Goal: Task Accomplishment & Management: Complete application form

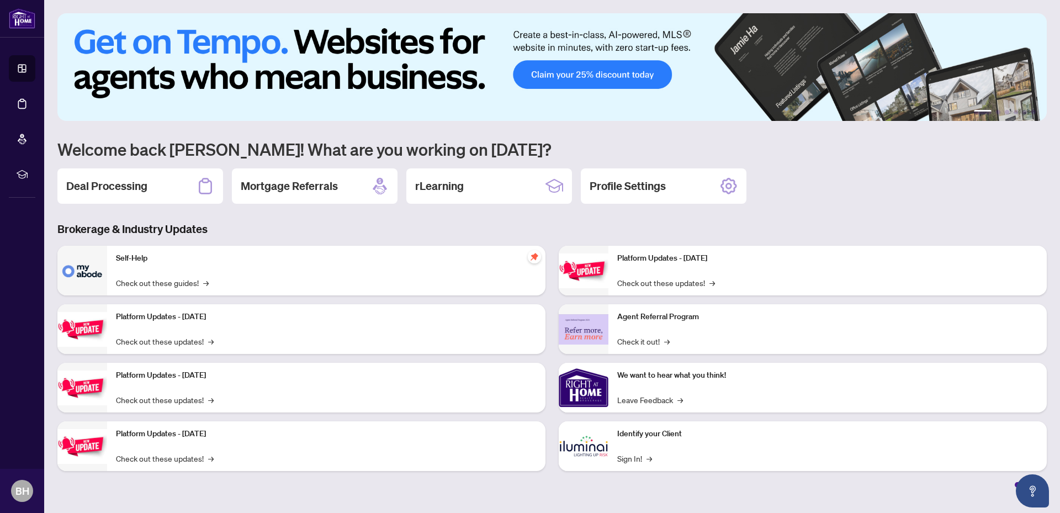
click at [133, 183] on h2 "Deal Processing" at bounding box center [106, 185] width 81 height 15
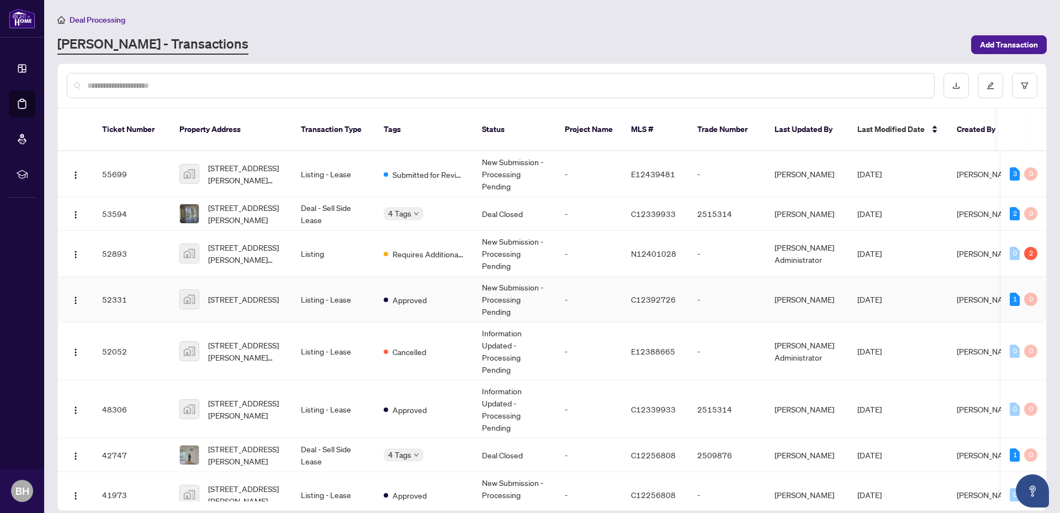
click at [441, 289] on td "Approved" at bounding box center [424, 300] width 98 height 46
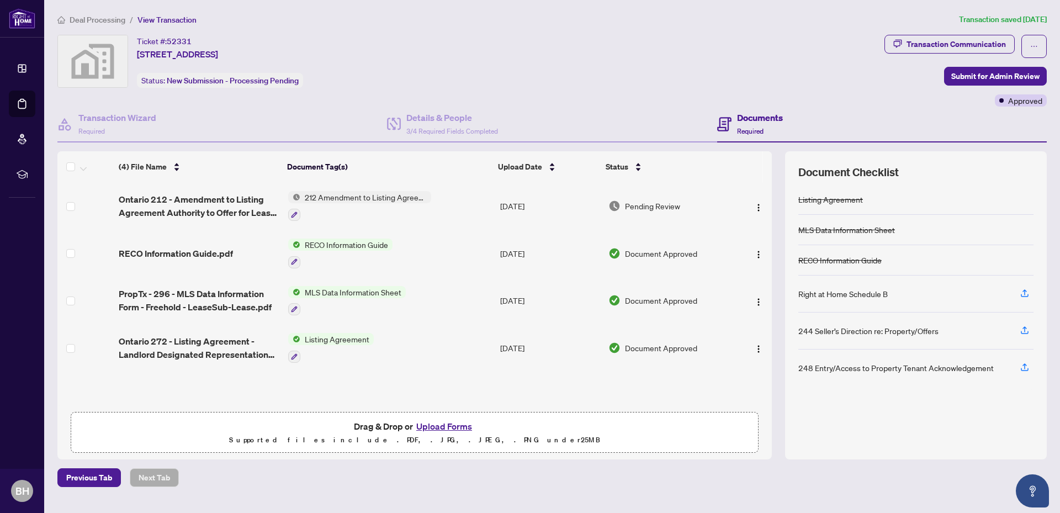
click at [442, 421] on button "Upload Forms" at bounding box center [444, 426] width 62 height 14
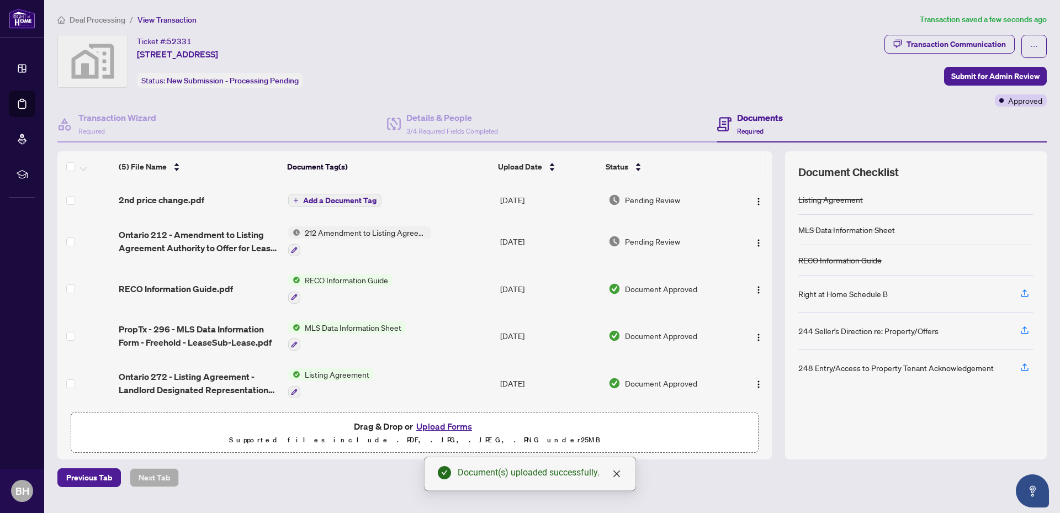
click at [372, 197] on span "Add a Document Tag" at bounding box center [339, 201] width 73 height 8
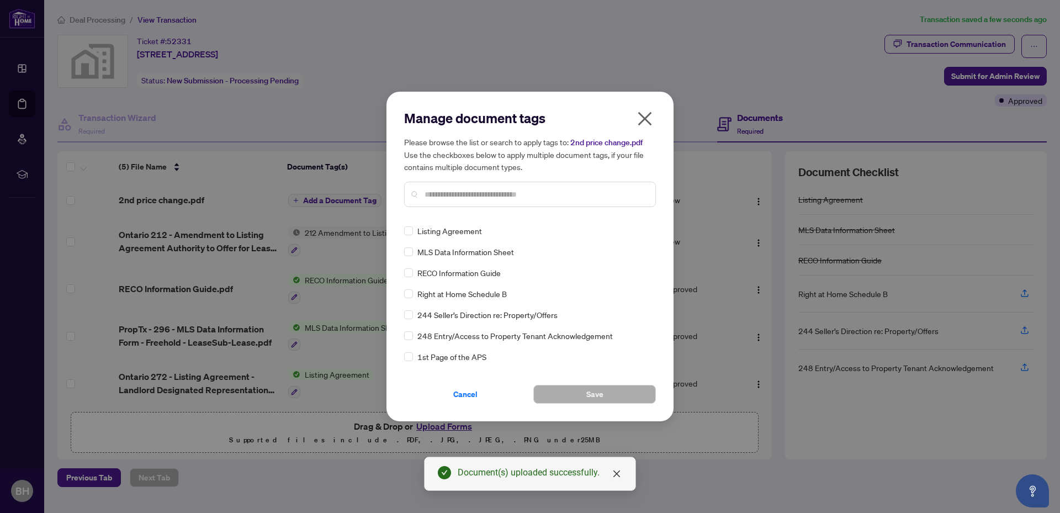
click at [500, 192] on input "text" at bounding box center [536, 194] width 222 height 12
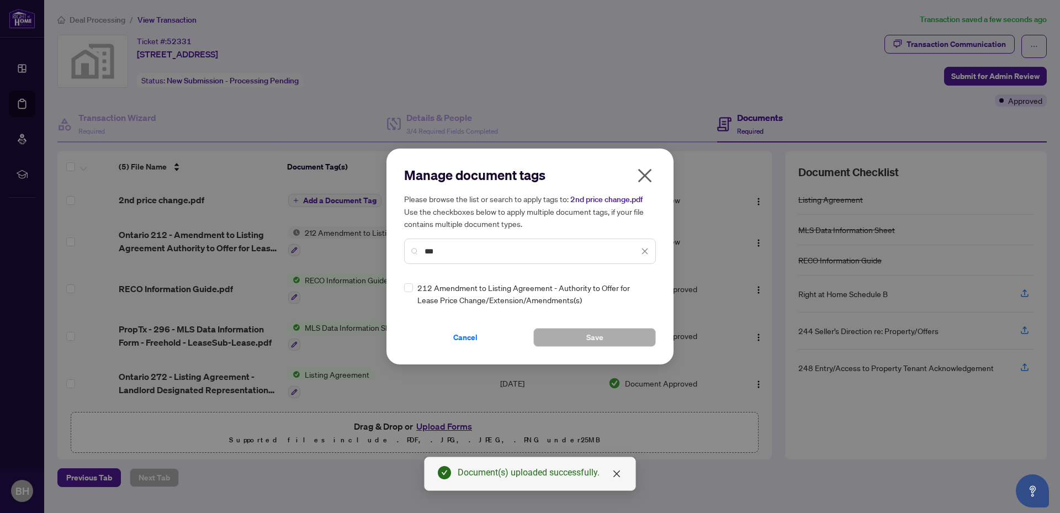
type input "***"
click at [404, 284] on div "Manage document tags Please browse the list or search to apply tags to: 2nd pri…" at bounding box center [529, 256] width 287 height 216
click at [437, 298] on div "Manage document tags Please browse the list or search to apply tags to: 2nd pri…" at bounding box center [530, 256] width 252 height 181
click at [579, 330] on button "Save" at bounding box center [594, 337] width 123 height 19
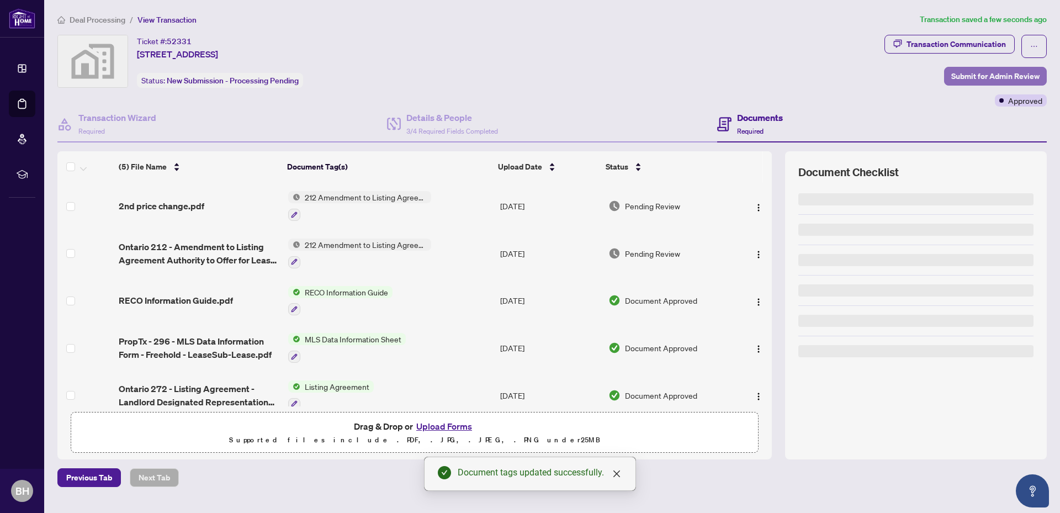
click at [1011, 74] on span "Submit for Admin Review" at bounding box center [995, 76] width 88 height 18
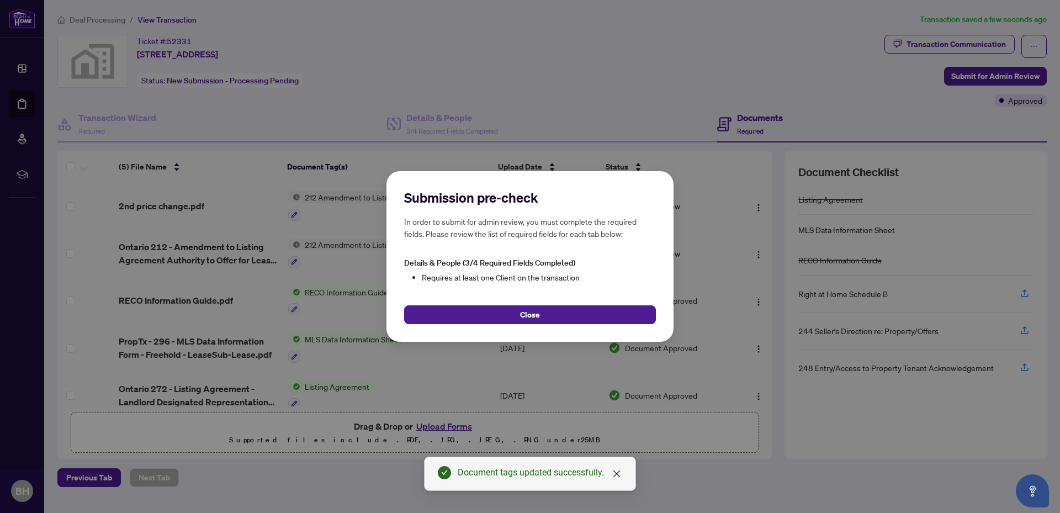
drag, startPoint x: 568, startPoint y: 311, endPoint x: 524, endPoint y: 149, distance: 168.2
click at [524, 149] on div "Submission pre-check In order to submit for admin review, you must complete the…" at bounding box center [530, 256] width 1060 height 513
click at [561, 316] on button "Close" at bounding box center [530, 314] width 252 height 19
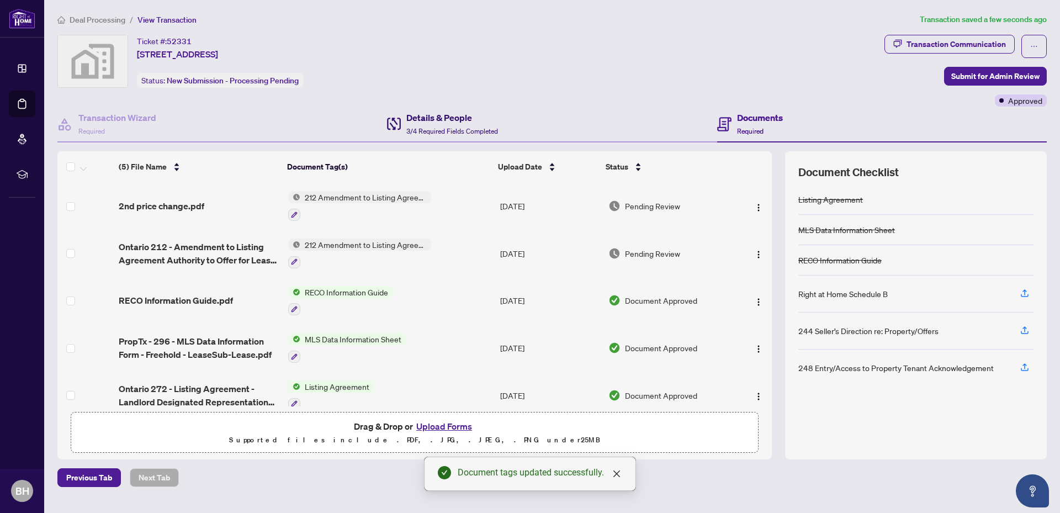
click at [472, 127] on span "3/4 Required Fields Completed" at bounding box center [452, 131] width 92 height 8
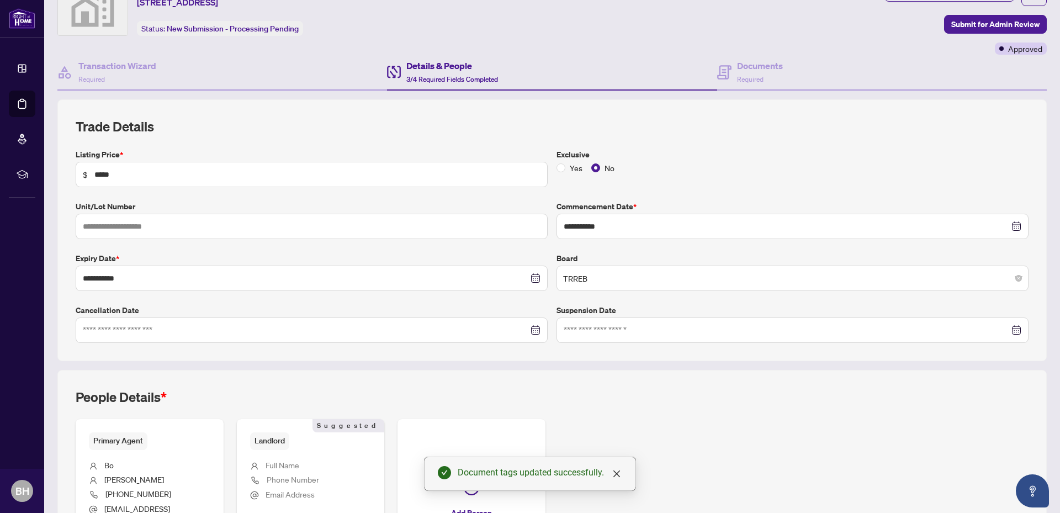
scroll to position [169, 0]
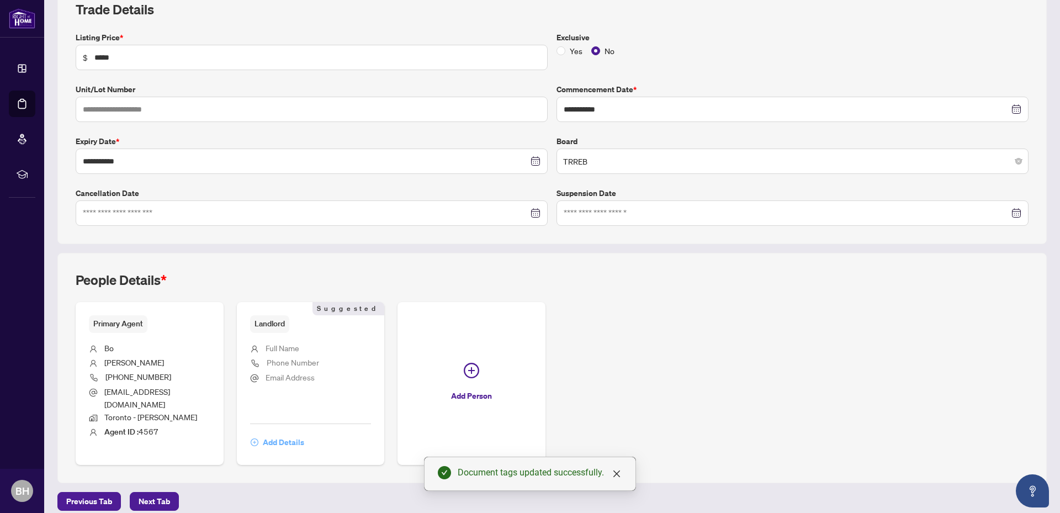
click at [275, 433] on span "Add Details" at bounding box center [283, 442] width 41 height 18
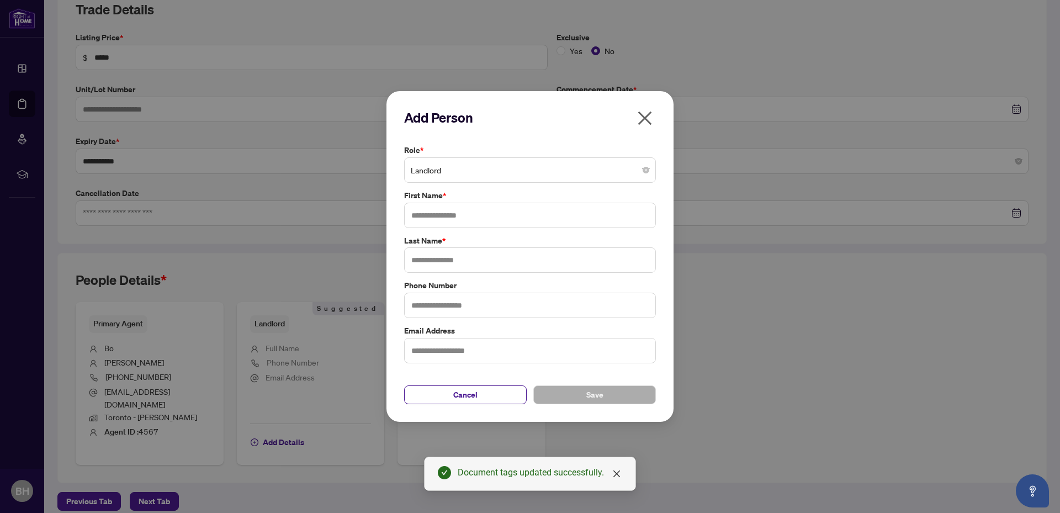
click at [491, 172] on span "Landlord" at bounding box center [530, 170] width 238 height 21
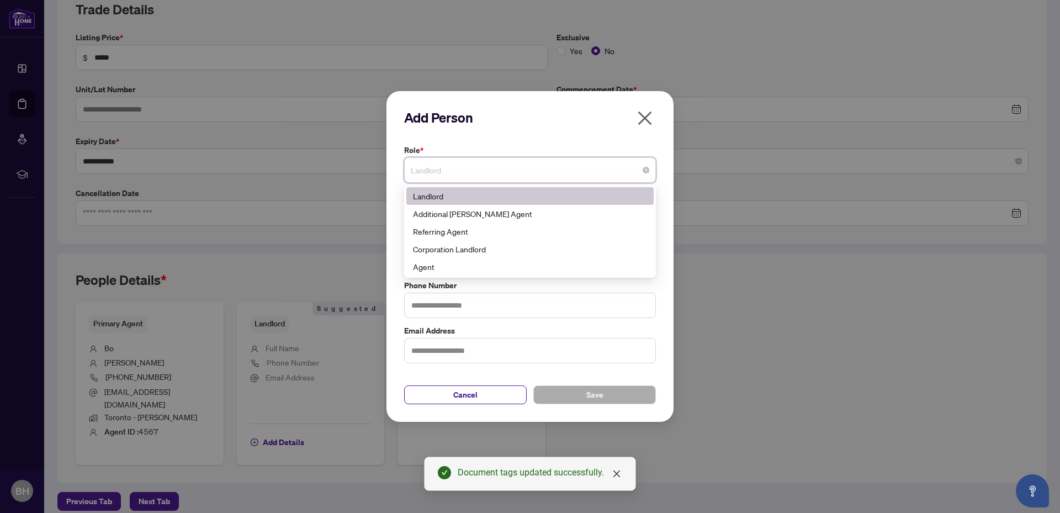
click at [400, 137] on div "Add Person Role * Landlord 3 10 Landlord Additional [PERSON_NAME] Agent Referri…" at bounding box center [529, 256] width 287 height 331
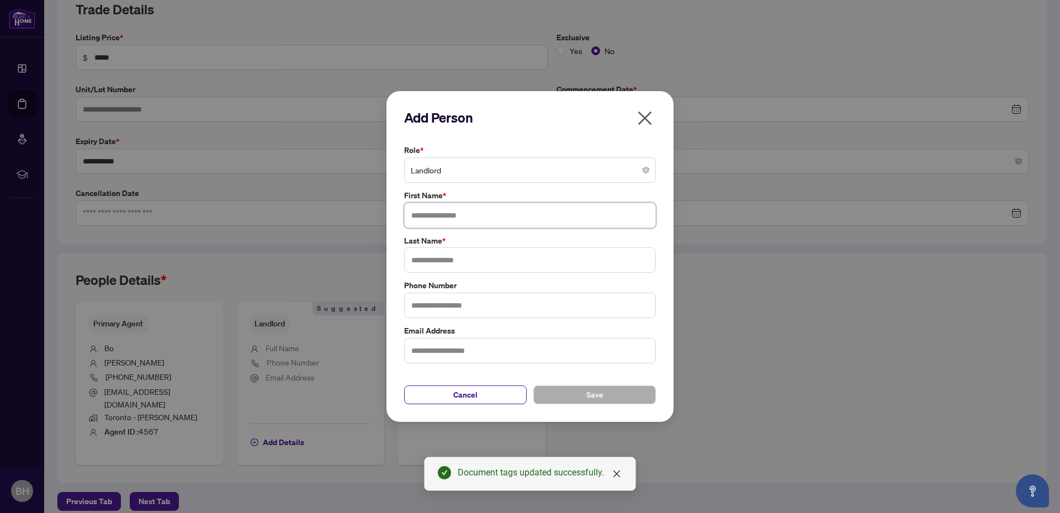
click at [432, 215] on input "text" at bounding box center [530, 215] width 252 height 25
type input "****"
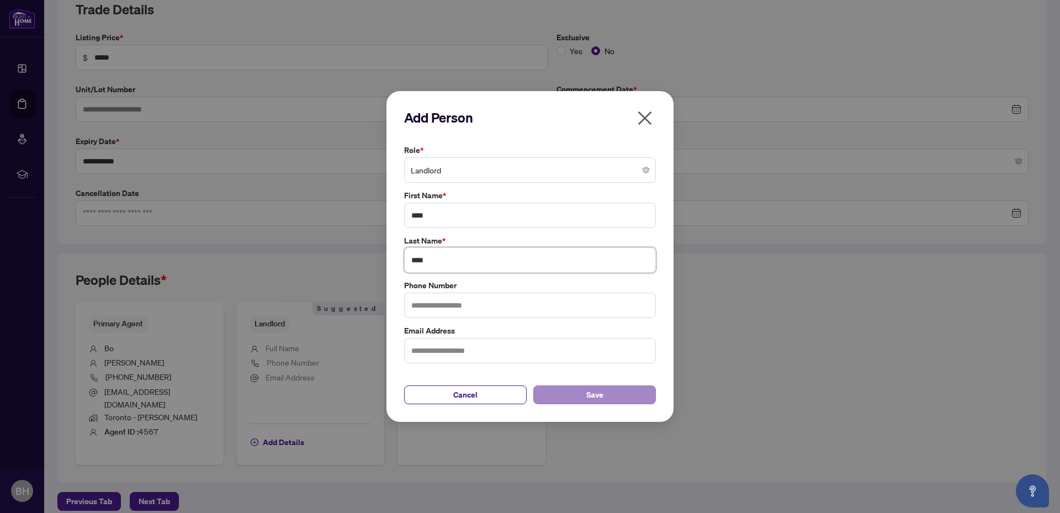
type input "****"
click at [597, 401] on span "Save" at bounding box center [594, 395] width 17 height 18
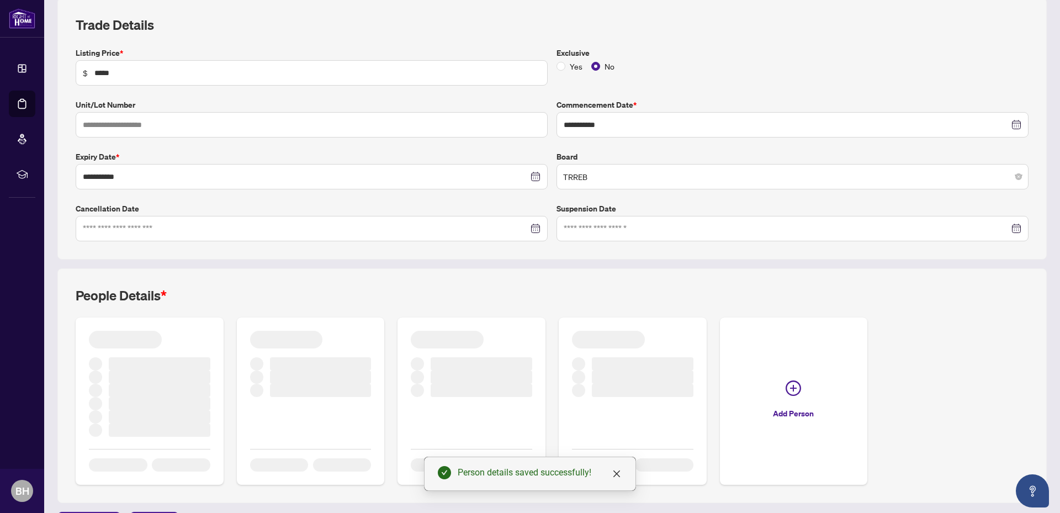
scroll to position [59, 0]
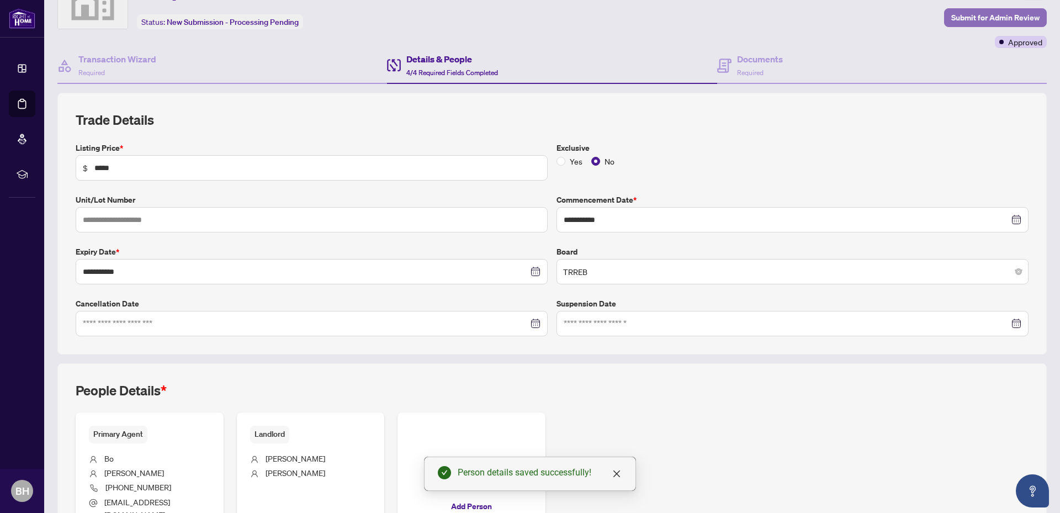
click at [1000, 16] on span "Submit for Admin Review" at bounding box center [995, 18] width 88 height 18
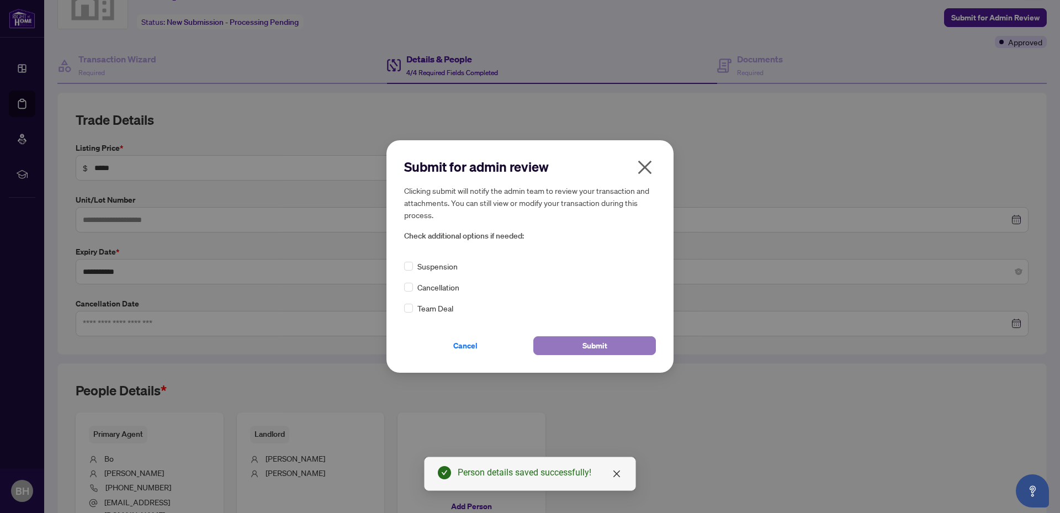
click at [555, 338] on button "Submit" at bounding box center [594, 345] width 123 height 19
